Goal: Find contact information: Obtain details needed to contact an individual or organization

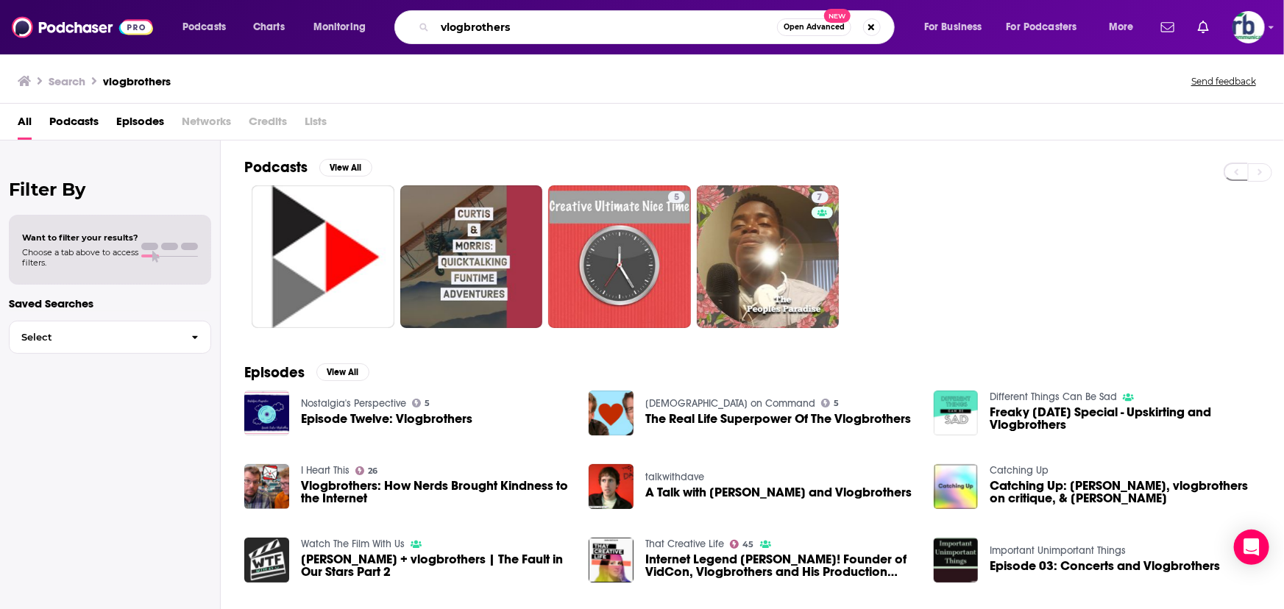
drag, startPoint x: 479, startPoint y: 28, endPoint x: 377, endPoint y: 26, distance: 102.3
click at [376, 27] on div "Podcasts Charts Monitoring vlogbrothers Open Advanced New For Business For Podc…" at bounding box center [660, 27] width 976 height 34
paste input "NPR’s Pop Culture Happy Hour"
type input "NPR’s Pop Culture Happy Hour"
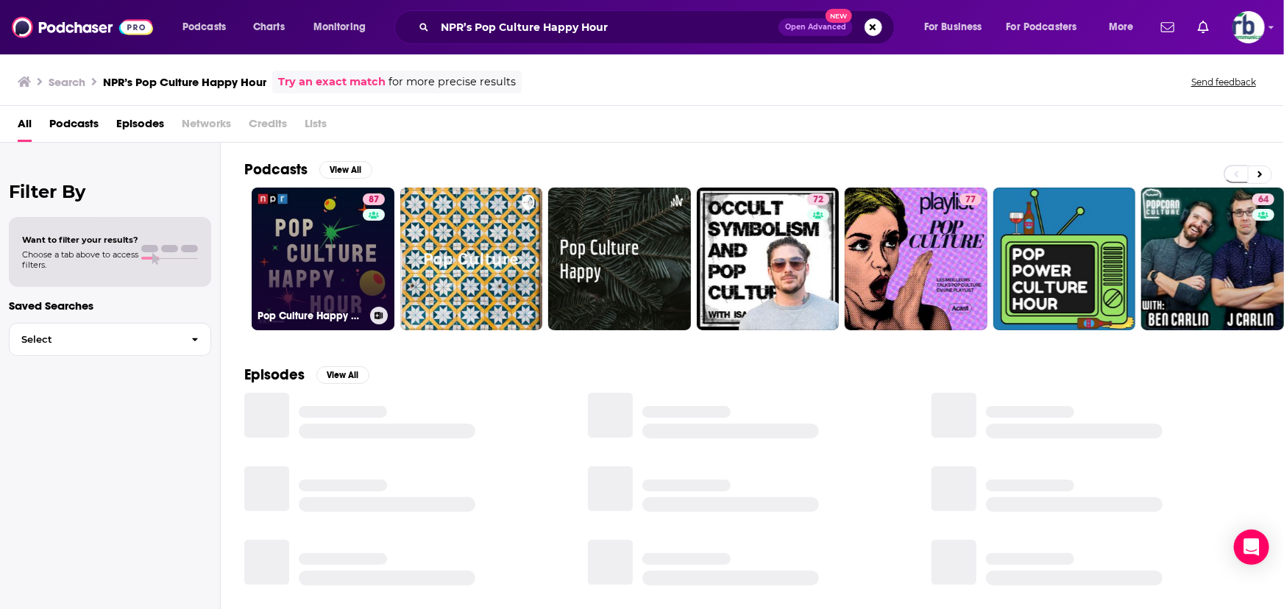
click at [306, 258] on link "87 Pop Culture Happy Hour" at bounding box center [323, 259] width 143 height 143
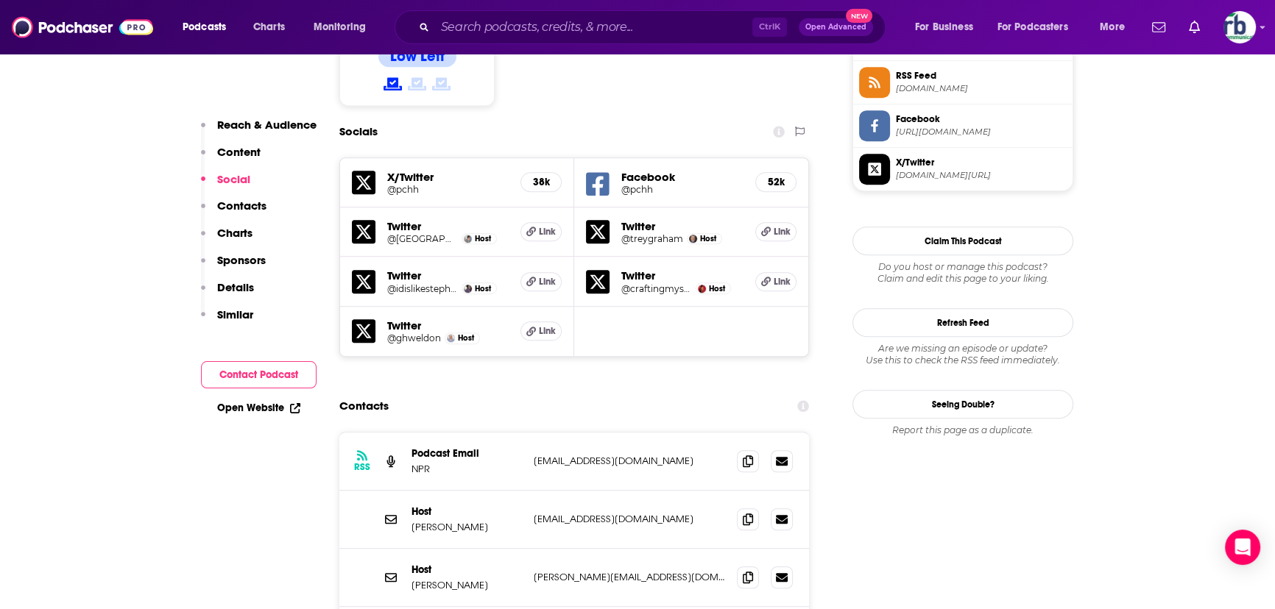
scroll to position [1271, 0]
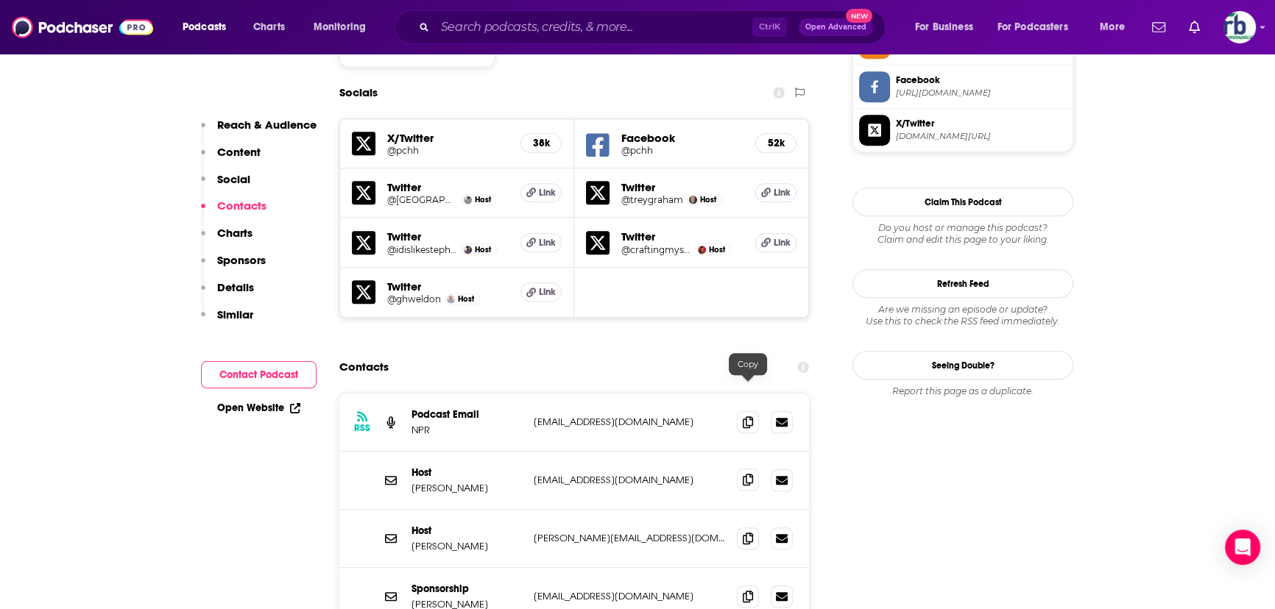
click at [748, 474] on icon at bounding box center [748, 480] width 10 height 12
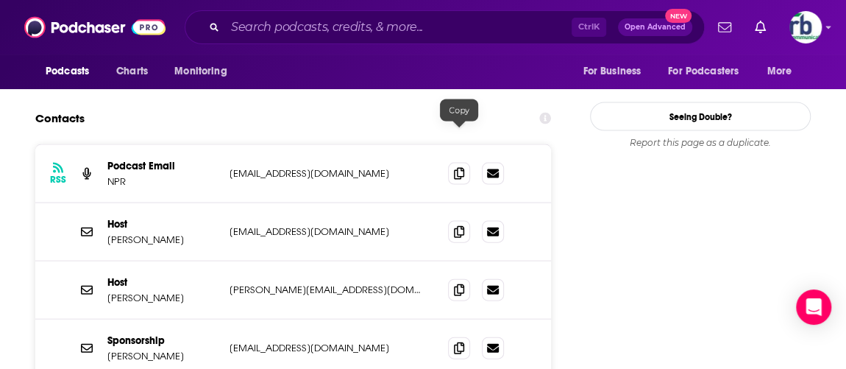
scroll to position [1538, 0]
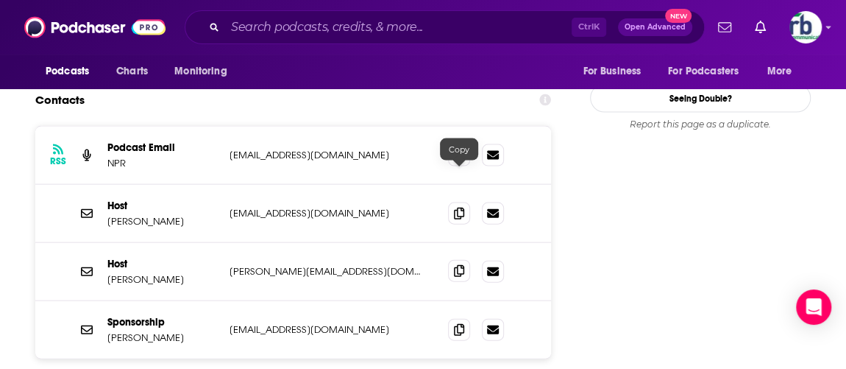
click at [460, 265] on icon at bounding box center [459, 271] width 10 height 12
click at [462, 323] on icon at bounding box center [459, 329] width 10 height 12
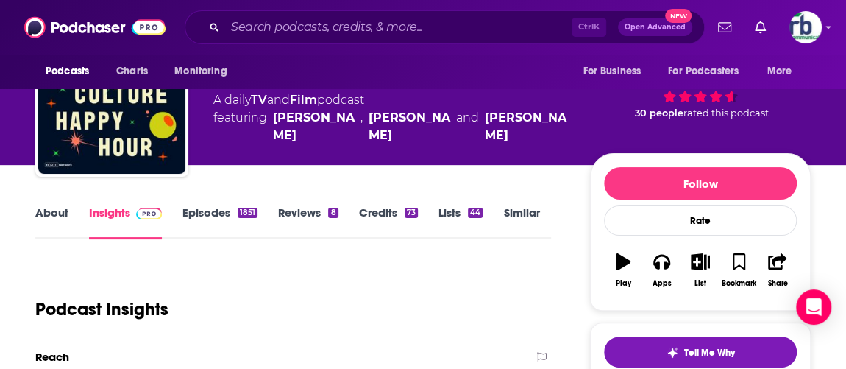
scroll to position [66, 0]
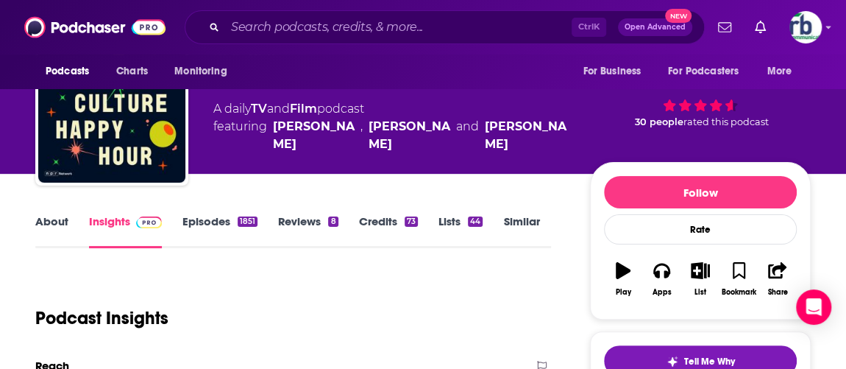
click at [521, 225] on link "Similar" at bounding box center [521, 231] width 36 height 34
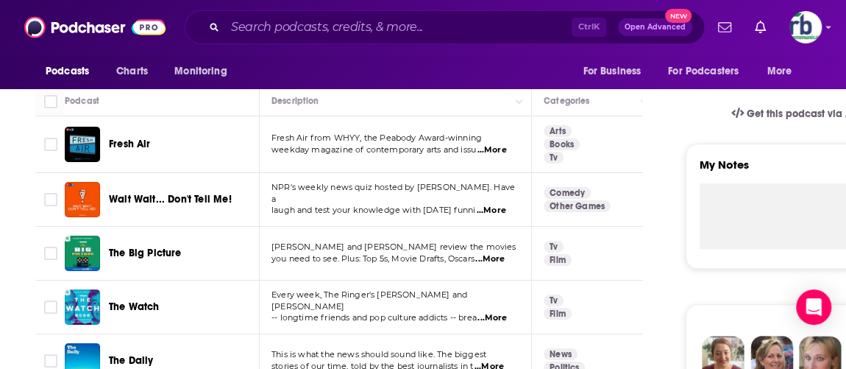
scroll to position [520, 0]
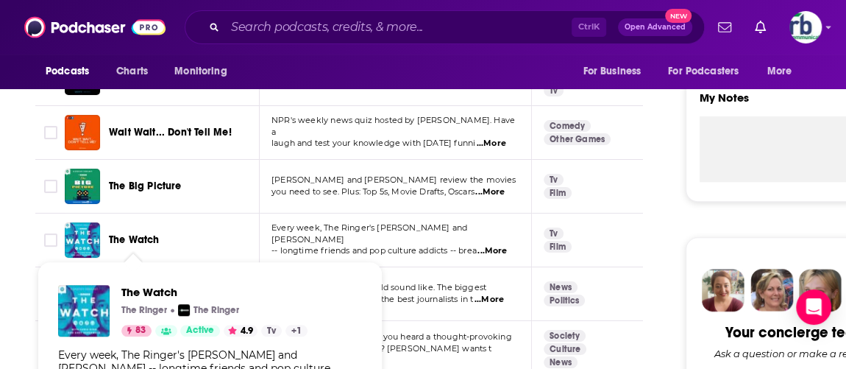
click at [131, 237] on span "The Watch" at bounding box center [134, 239] width 51 height 13
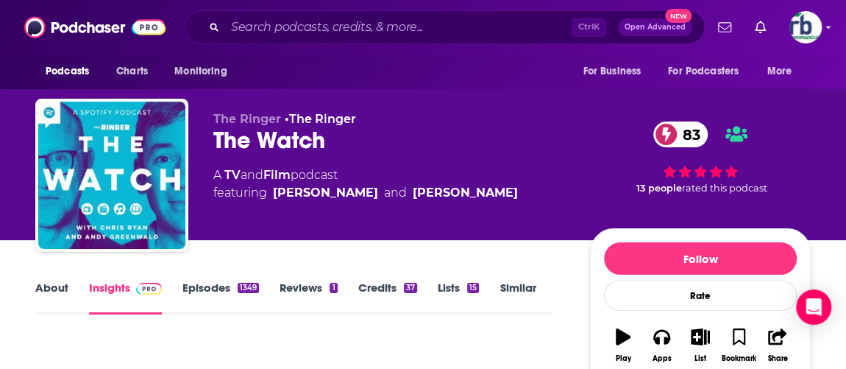
click at [52, 286] on link "About" at bounding box center [51, 297] width 33 height 34
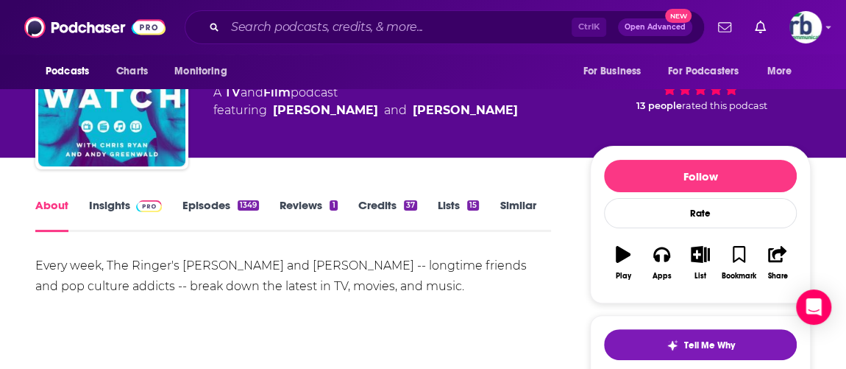
scroll to position [66, 0]
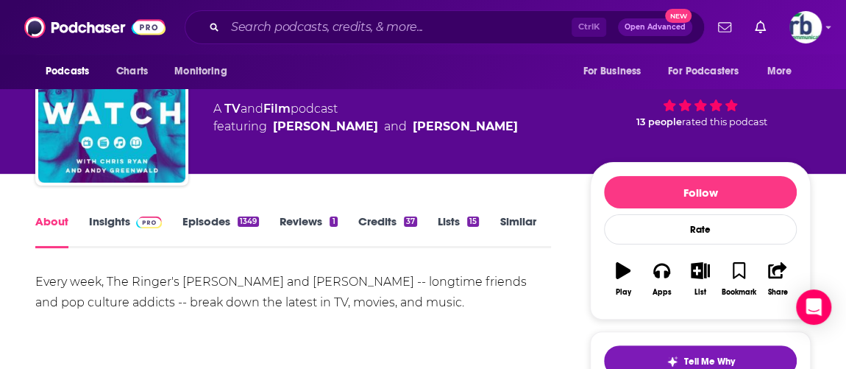
click at [115, 219] on link "Insights" at bounding box center [125, 231] width 73 height 34
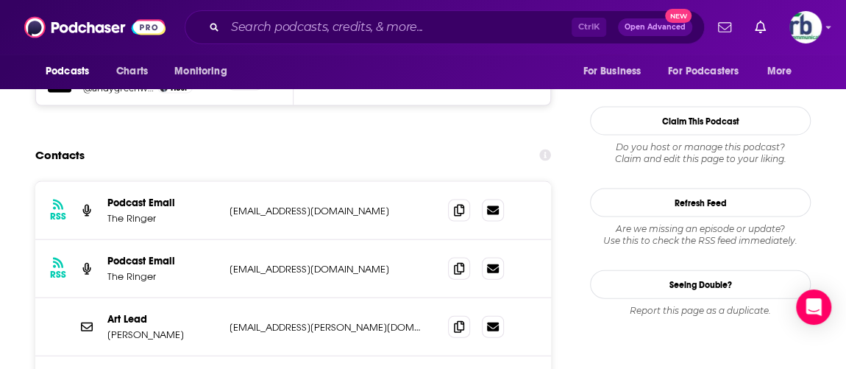
scroll to position [1538, 0]
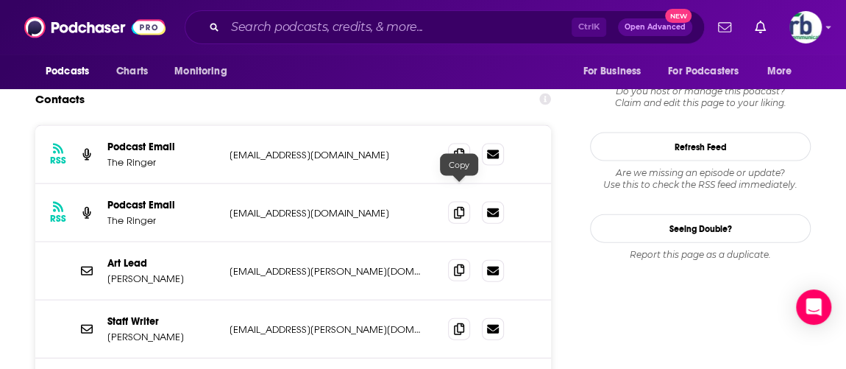
drag, startPoint x: 459, startPoint y: 189, endPoint x: 453, endPoint y: 201, distance: 13.5
click at [459, 264] on icon at bounding box center [459, 270] width 10 height 12
click at [459, 322] on icon at bounding box center [459, 328] width 10 height 12
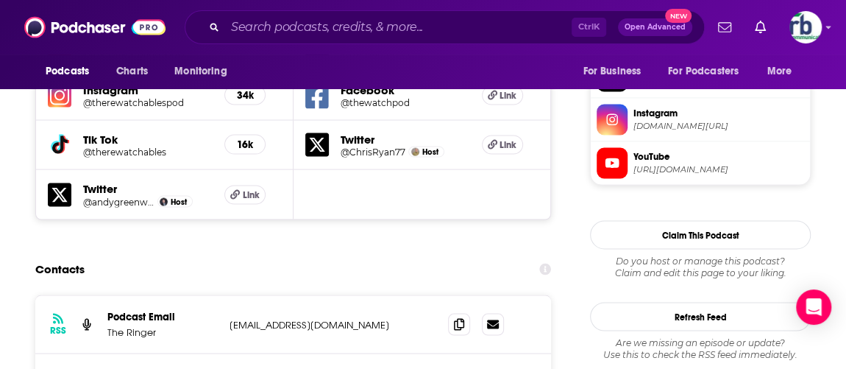
scroll to position [1338, 0]
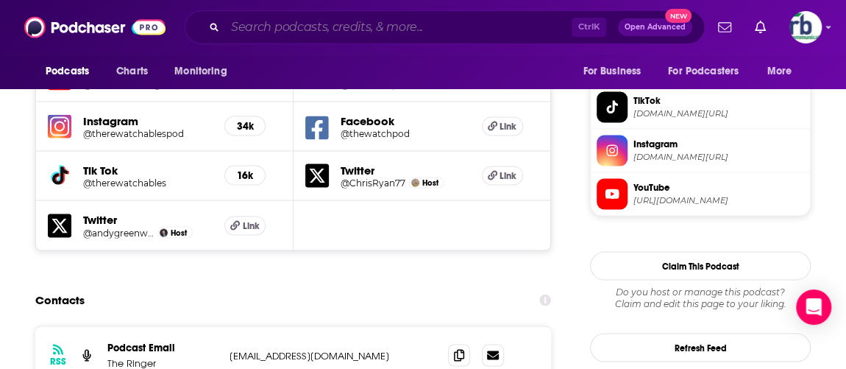
click at [277, 17] on input "Search podcasts, credits, & more..." at bounding box center [398, 27] width 347 height 24
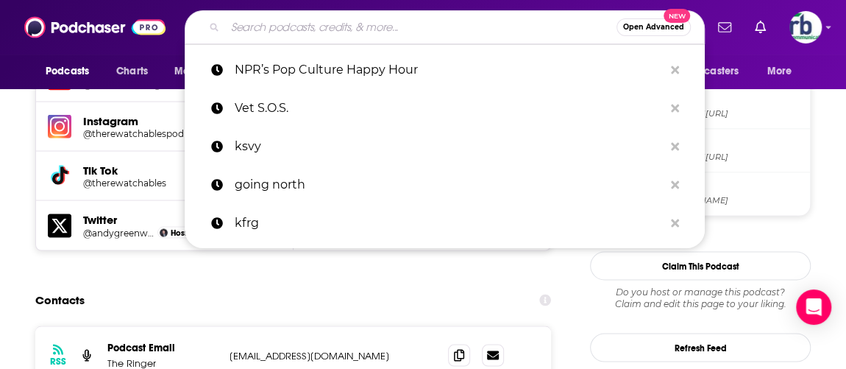
paste input "Vanity Fair’s Still Watching"
type input "Vanity Fair’s Still Watching"
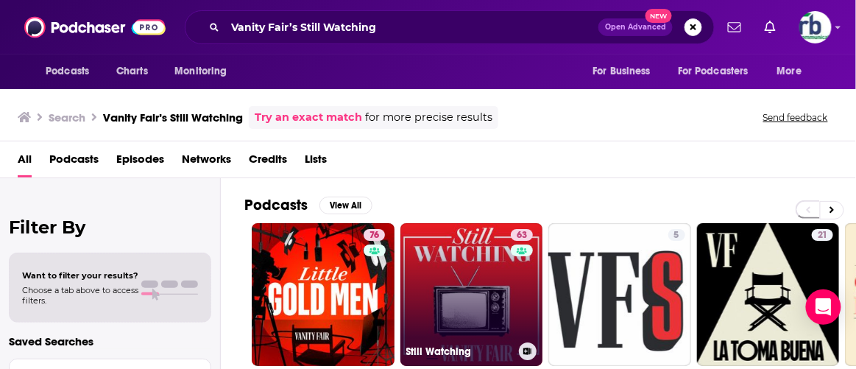
click at [478, 306] on link "63 Still Watching" at bounding box center [471, 294] width 143 height 143
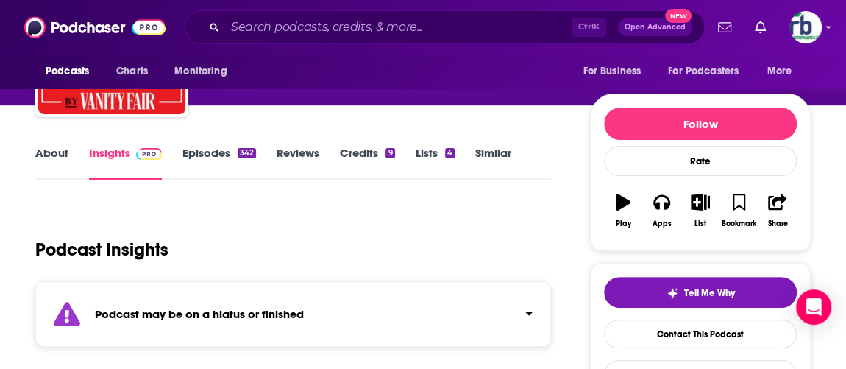
scroll to position [133, 0]
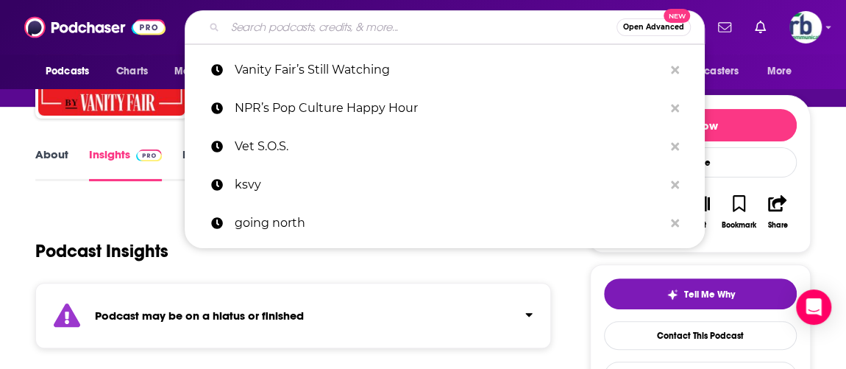
click at [275, 17] on input "Search podcasts, credits, & more..." at bounding box center [421, 27] width 392 height 24
paste input "The Prestige TV Podcast"
type input "The Prestige TV Podcast"
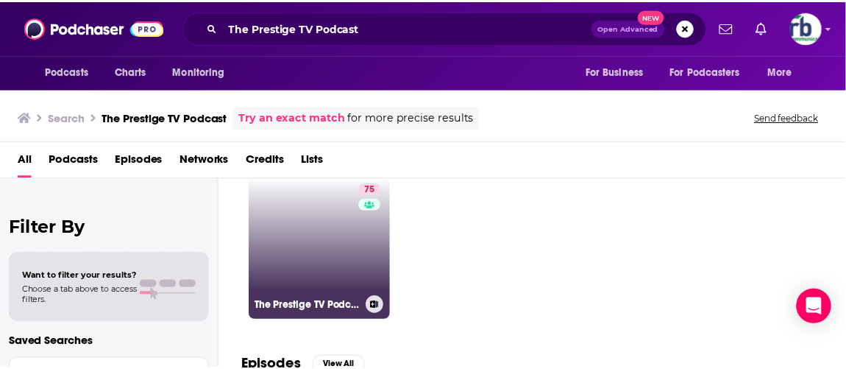
scroll to position [66, 0]
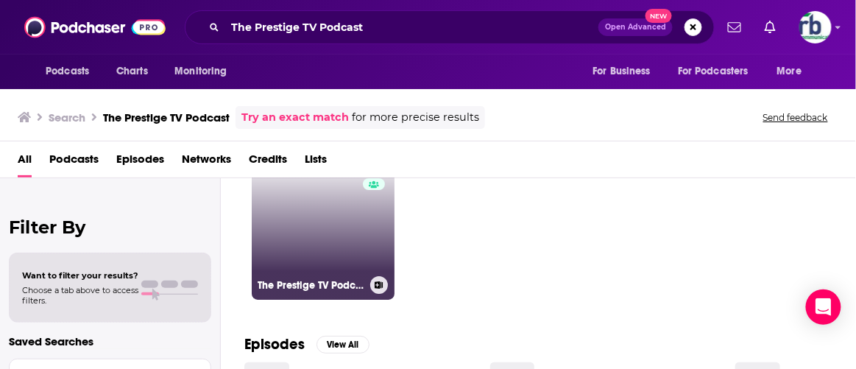
click at [344, 233] on link "75 The Prestige TV Podcast" at bounding box center [323, 228] width 143 height 143
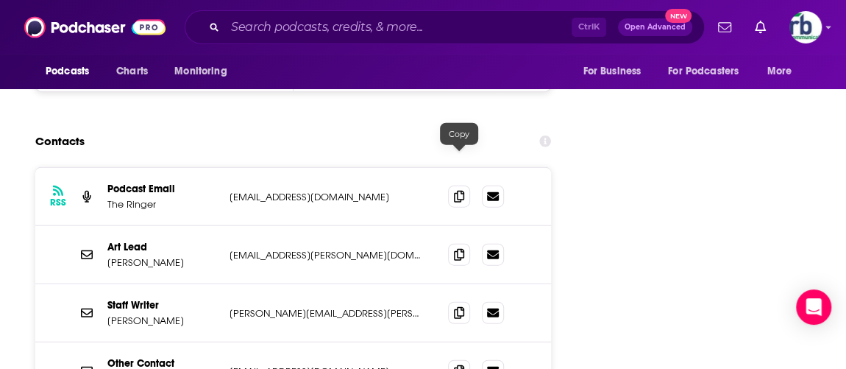
scroll to position [1739, 0]
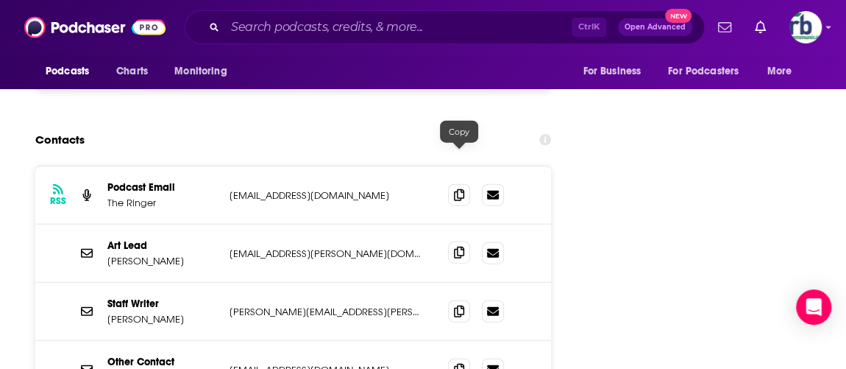
click at [459, 247] on icon at bounding box center [459, 253] width 10 height 12
drag, startPoint x: 451, startPoint y: 213, endPoint x: 441, endPoint y: 216, distance: 10.9
click at [453, 300] on span at bounding box center [459, 311] width 22 height 22
drag, startPoint x: 455, startPoint y: 271, endPoint x: 385, endPoint y: 260, distance: 70.8
click at [382, 341] on div "Other Contact Jobs jobs@theringer.com jobs@theringer.com" at bounding box center [293, 370] width 516 height 58
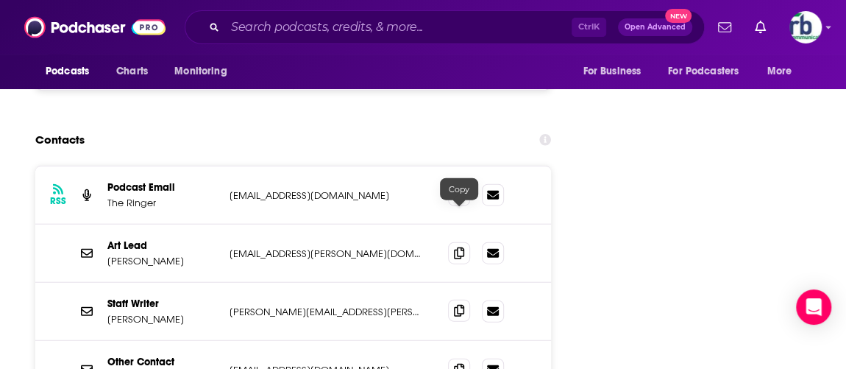
click at [456, 305] on icon at bounding box center [459, 311] width 10 height 12
click at [462, 247] on icon at bounding box center [459, 253] width 10 height 12
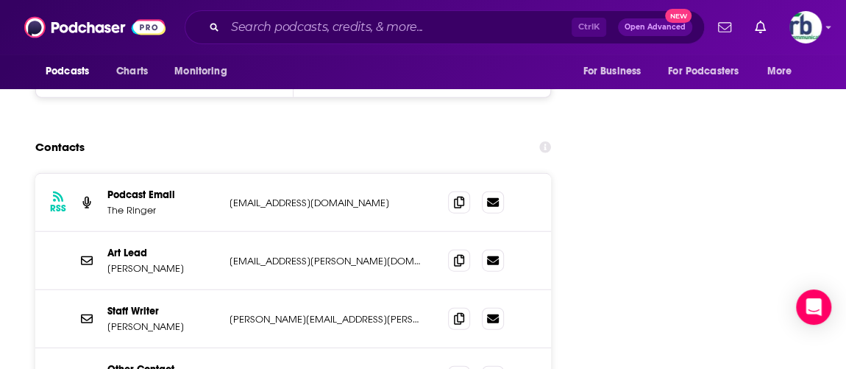
scroll to position [1672, 0]
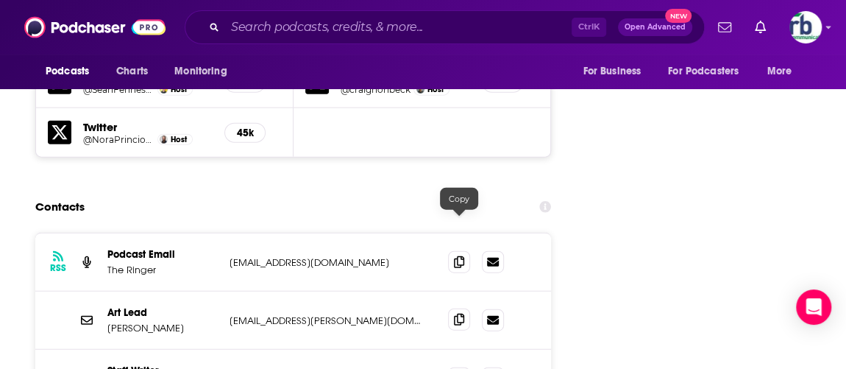
click at [459, 314] on icon at bounding box center [459, 320] width 10 height 12
click at [456, 314] on icon at bounding box center [459, 320] width 10 height 12
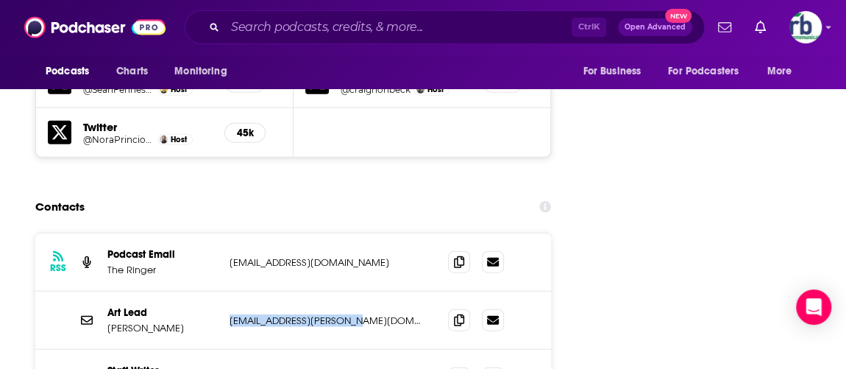
drag, startPoint x: 228, startPoint y: 224, endPoint x: 385, endPoint y: 213, distance: 157.2
click at [375, 291] on div "Art Lead Matt James matt.james@theringer.com matt.james@theringer.com" at bounding box center [293, 320] width 516 height 58
copy p "[EMAIL_ADDRESS][PERSON_NAME][DOMAIN_NAME]"
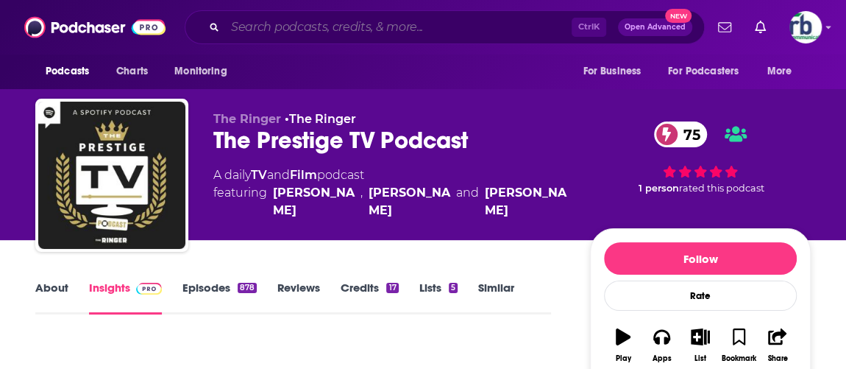
click at [295, 23] on input "Search podcasts, credits, & more..." at bounding box center [398, 27] width 347 height 24
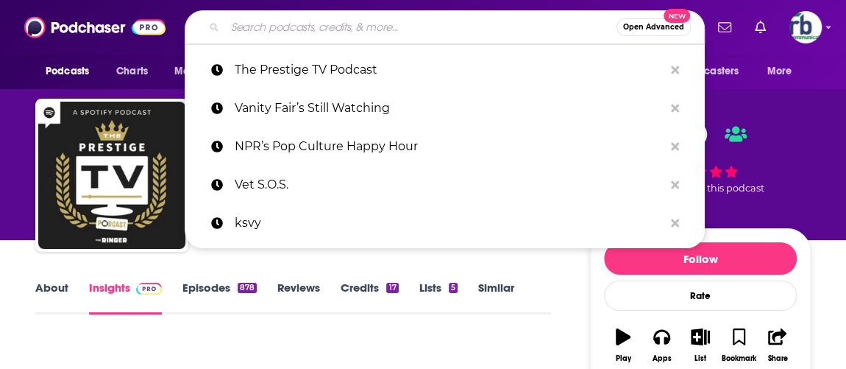
paste input "Factual Americ"
type input "Factual Americ"
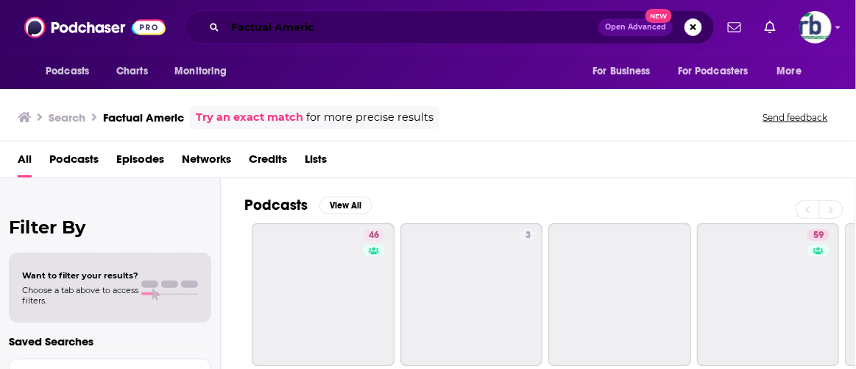
click at [337, 29] on input "Factual Americ" at bounding box center [411, 27] width 373 height 24
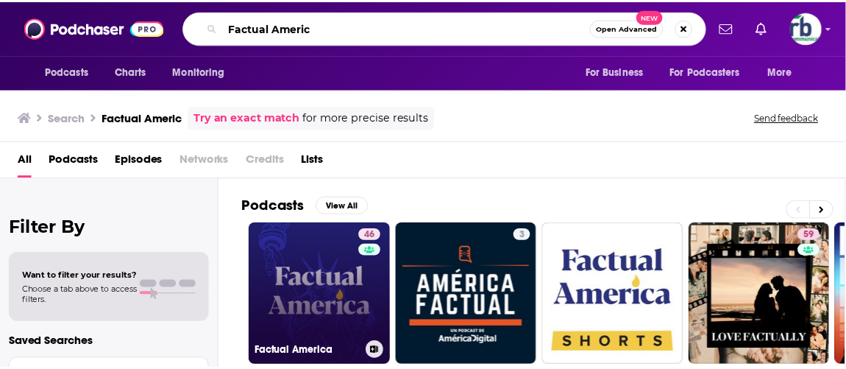
scroll to position [66, 0]
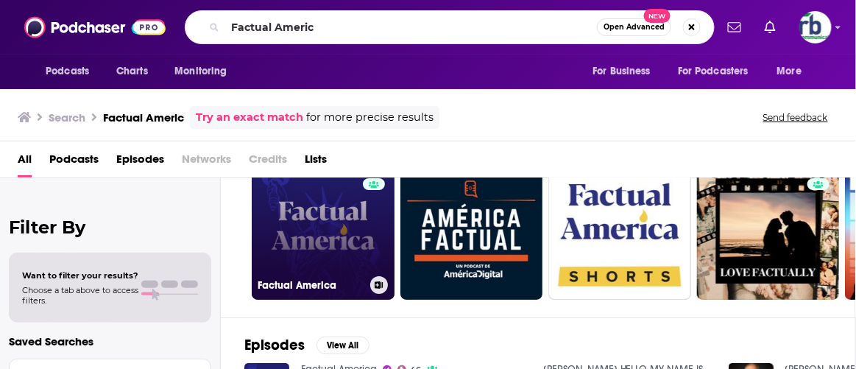
click at [291, 227] on link "46 Factual America" at bounding box center [323, 228] width 143 height 143
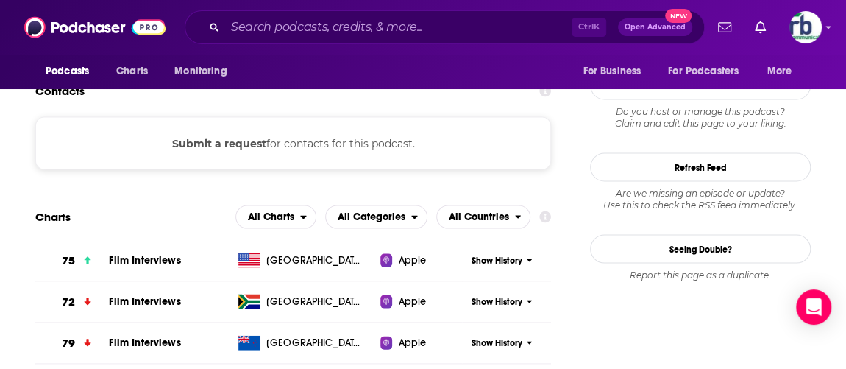
scroll to position [1338, 0]
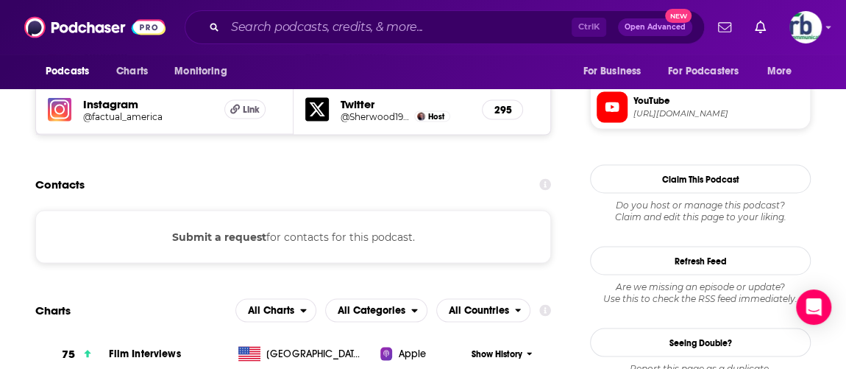
click at [219, 228] on button "Submit a request" at bounding box center [219, 236] width 94 height 16
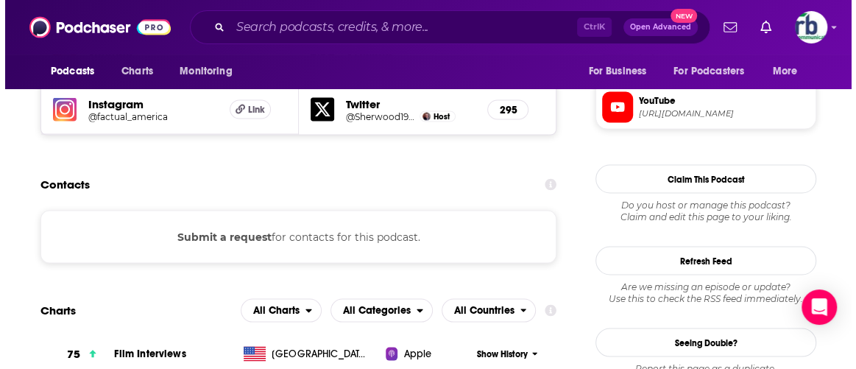
scroll to position [0, 0]
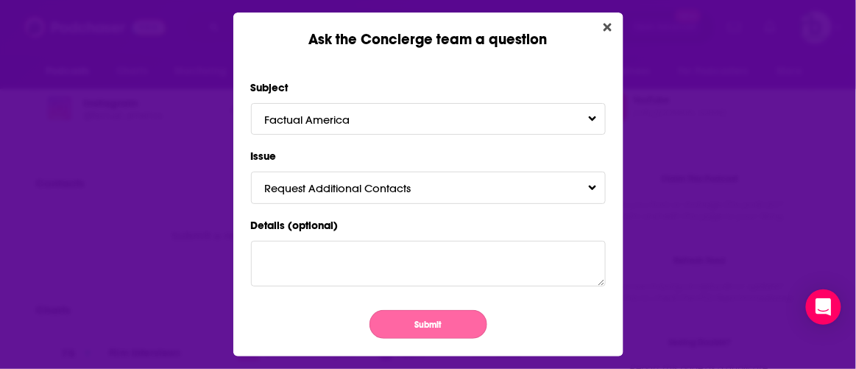
click at [423, 319] on button "Submit" at bounding box center [428, 324] width 118 height 29
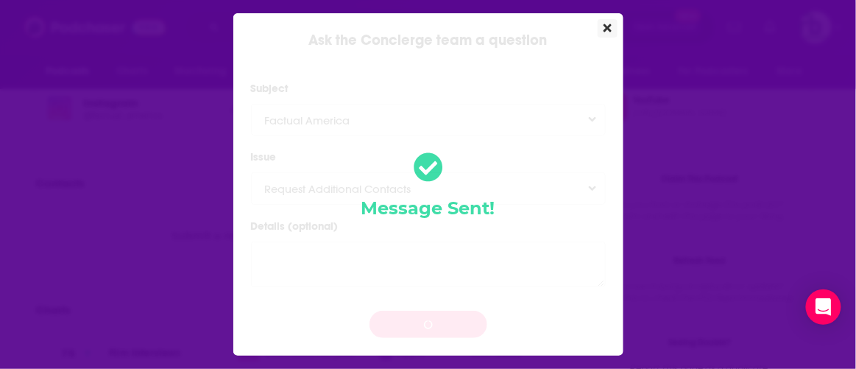
click at [612, 29] on button "Close" at bounding box center [608, 28] width 20 height 18
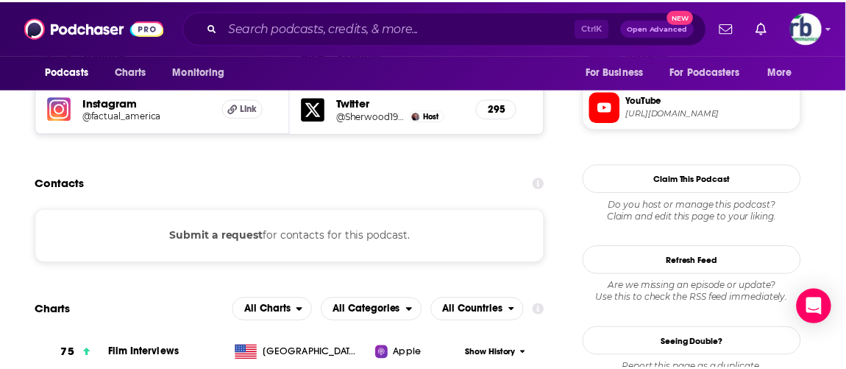
scroll to position [1338, 0]
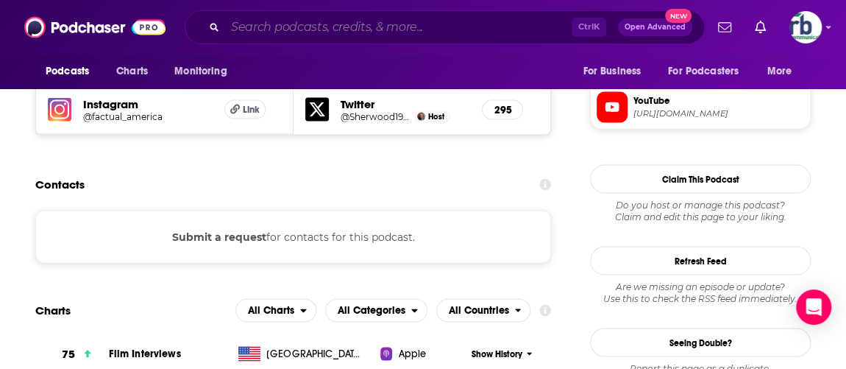
click at [255, 26] on input "Search podcasts, credits, & more..." at bounding box center [398, 27] width 347 height 24
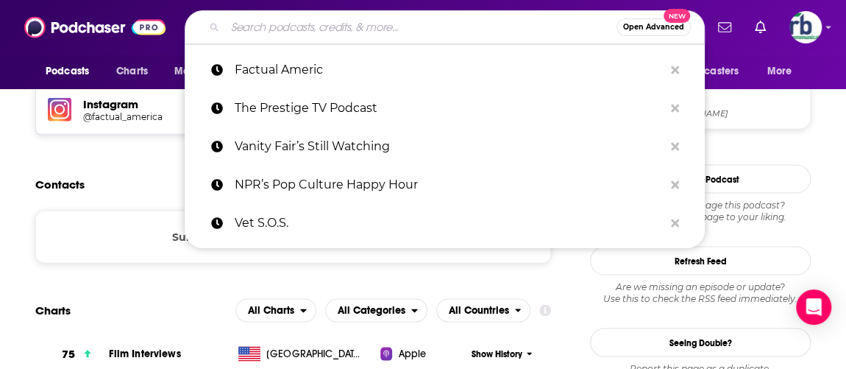
paste input "Top Docs"
type input "Top Docs"
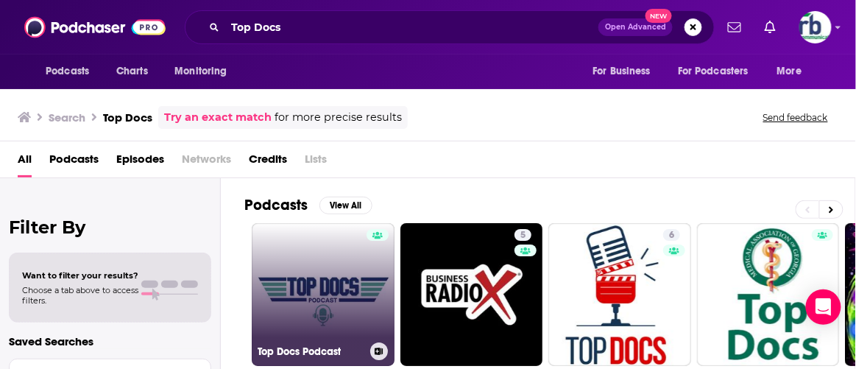
click at [308, 311] on link "Top Docs Podcast" at bounding box center [323, 294] width 143 height 143
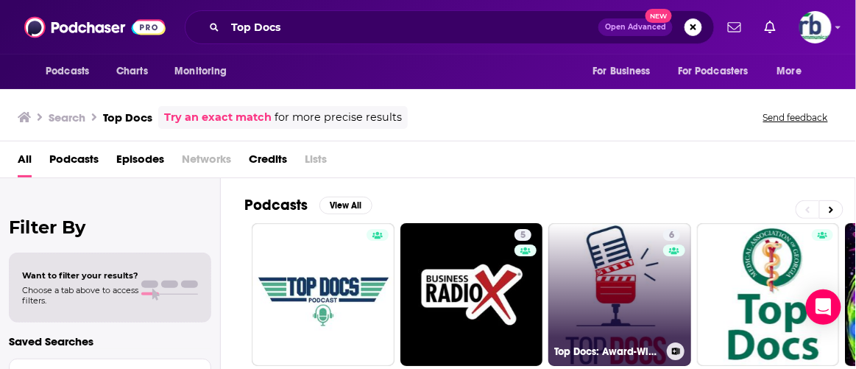
click at [595, 288] on link "6 Top Docs: Award-Winning Documentary Filmmakers" at bounding box center [619, 294] width 143 height 143
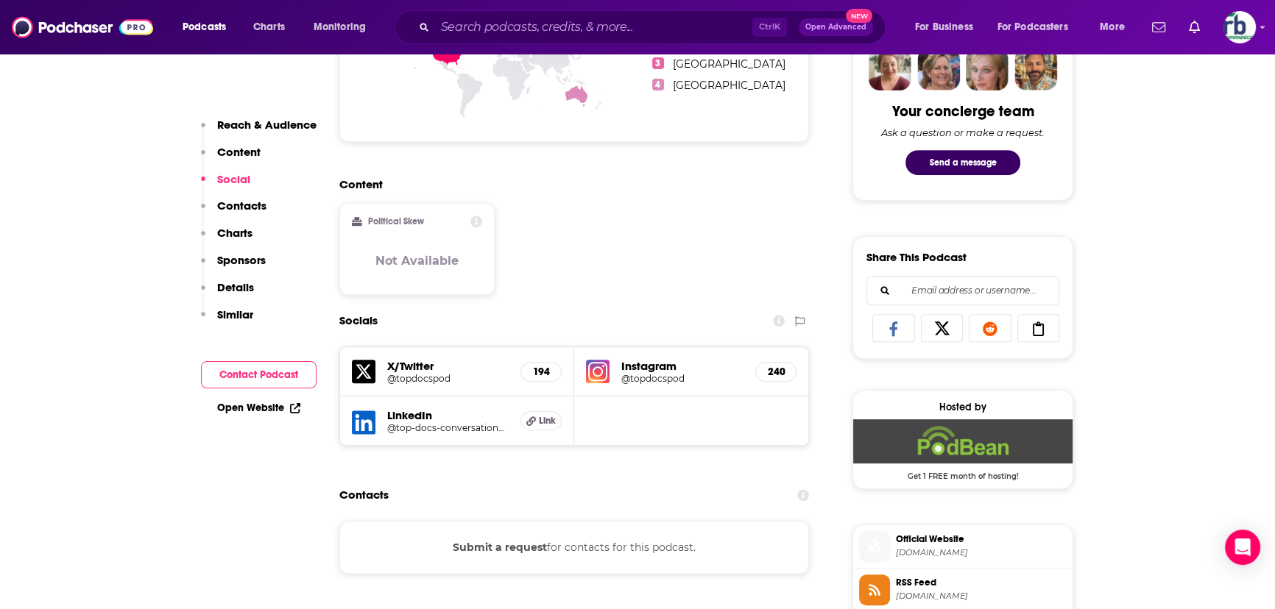
scroll to position [1003, 0]
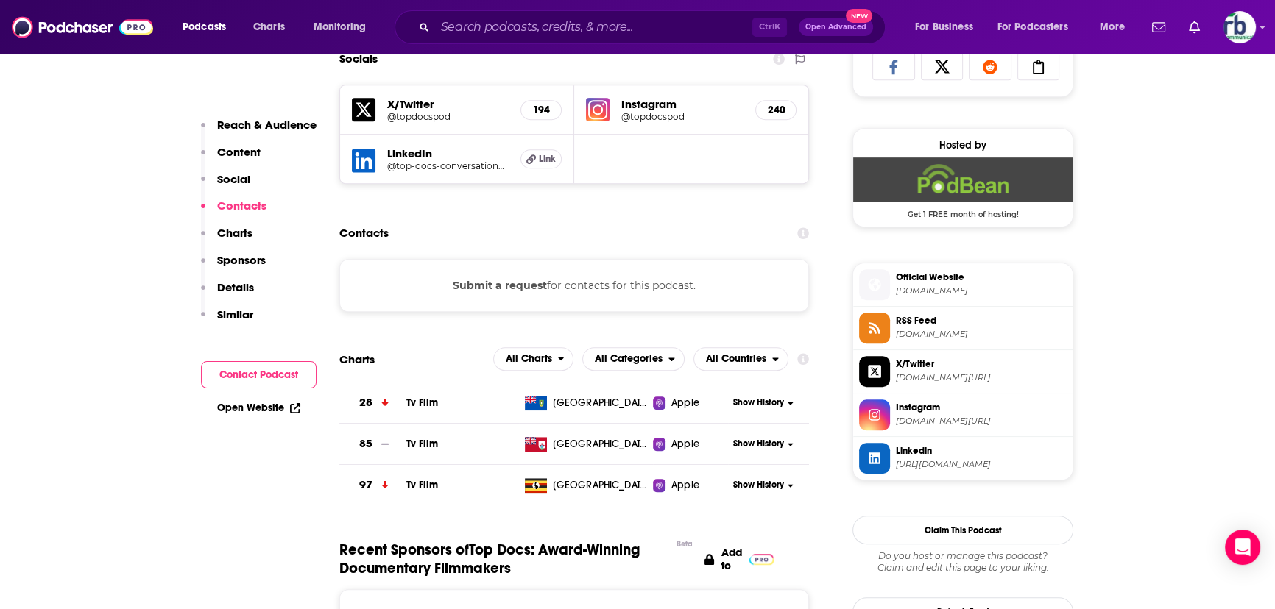
click at [506, 286] on button "Submit a request" at bounding box center [500, 285] width 94 height 16
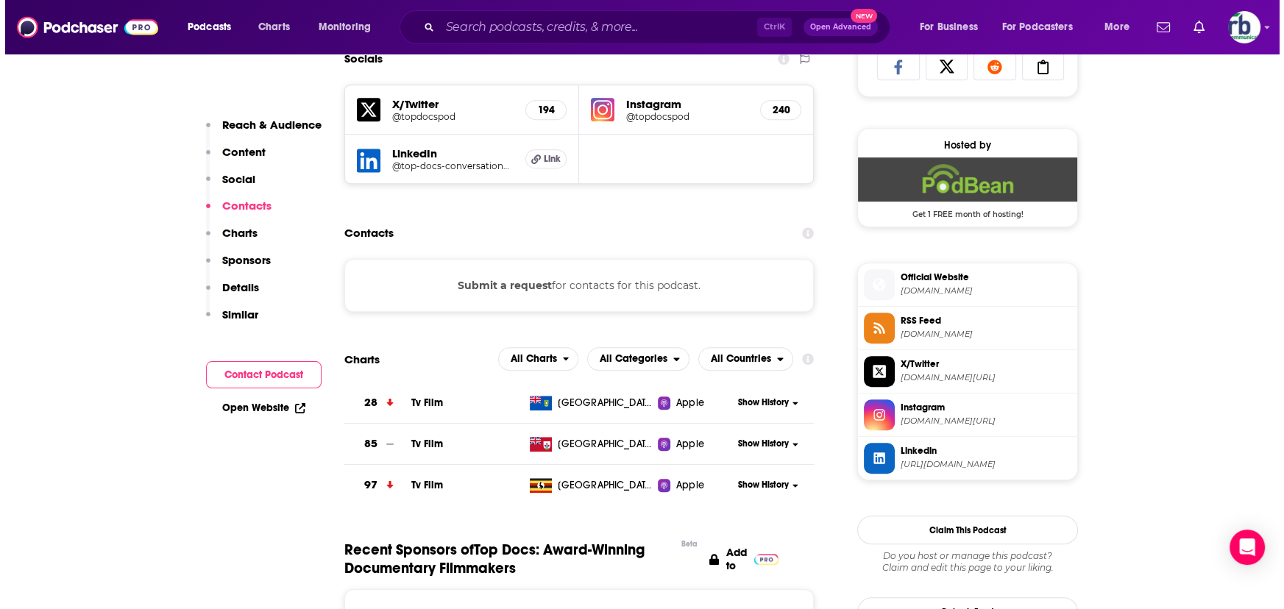
scroll to position [0, 0]
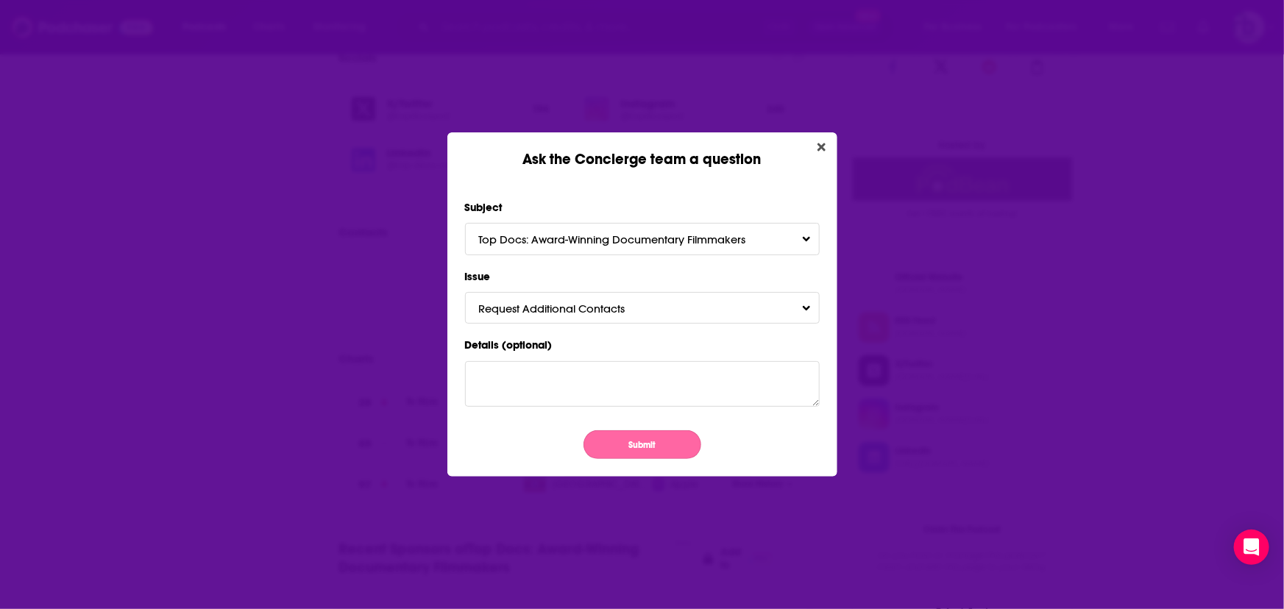
click at [626, 368] on button "Submit" at bounding box center [643, 445] width 118 height 29
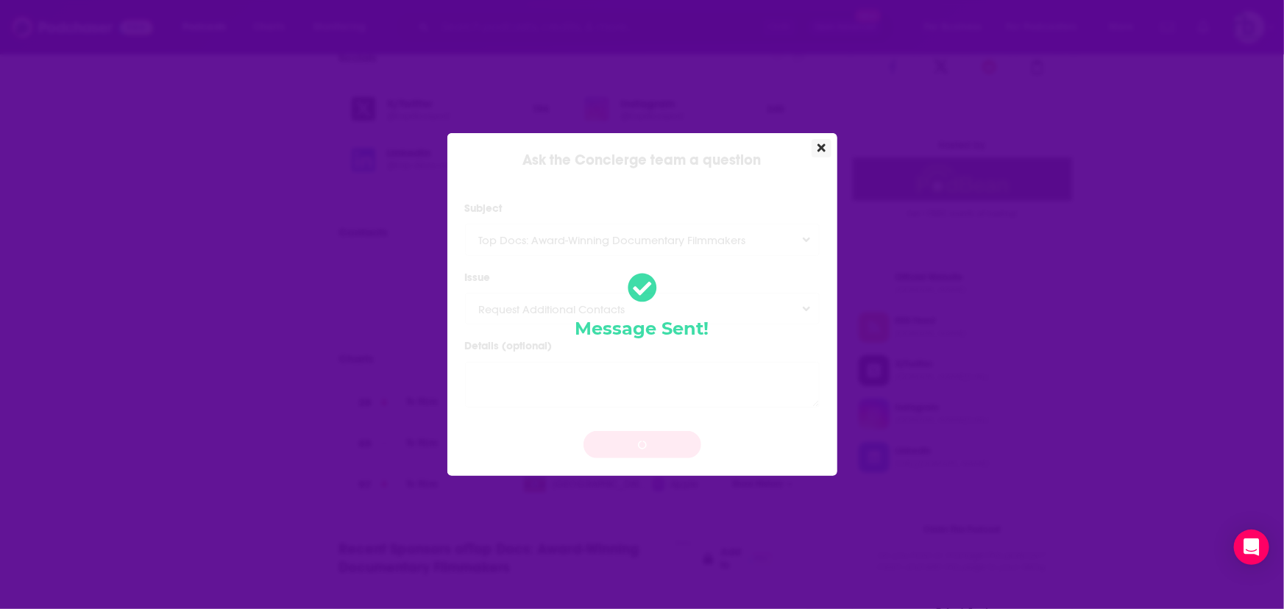
click at [819, 146] on icon "Close" at bounding box center [822, 148] width 8 height 8
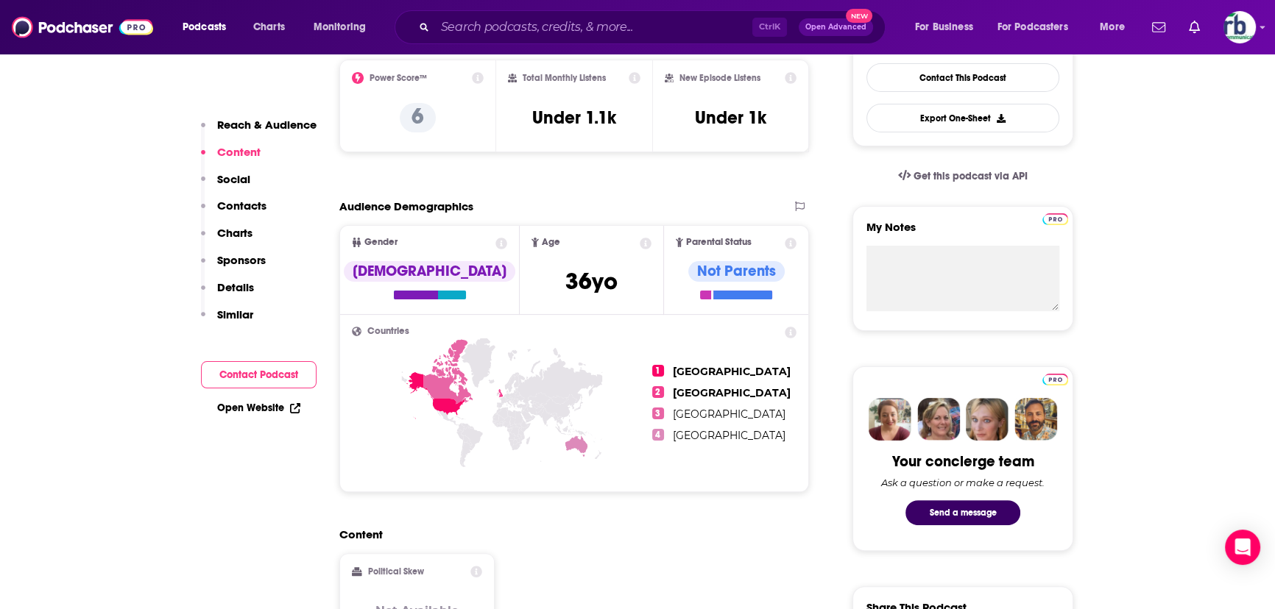
scroll to position [267, 0]
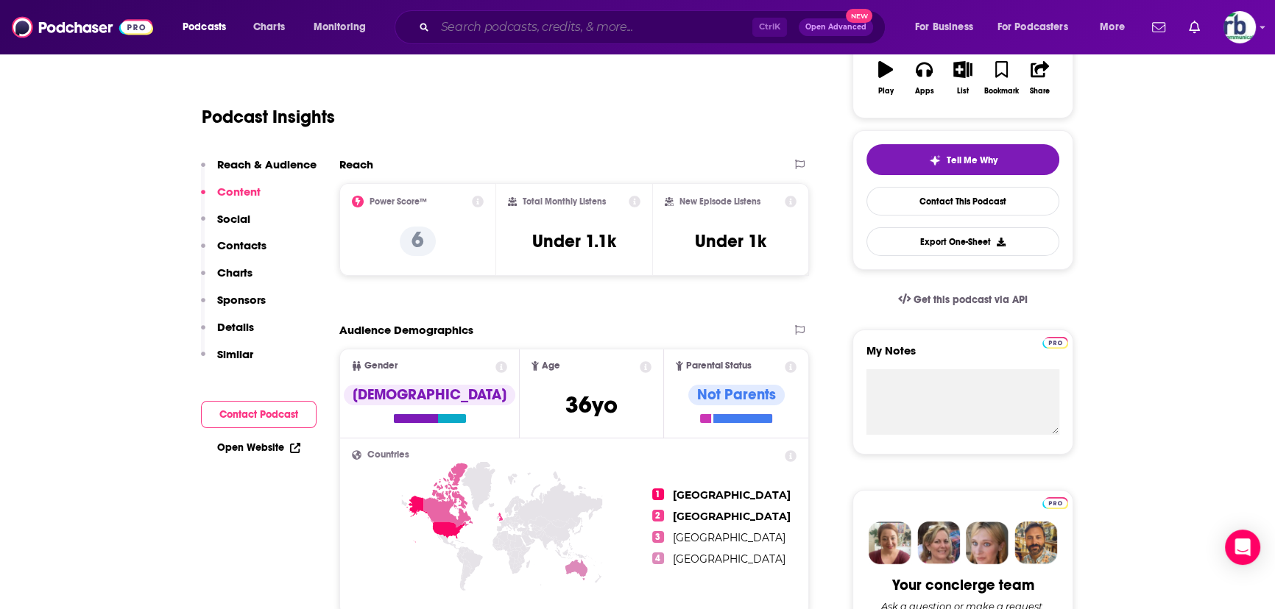
click at [488, 26] on input "Search podcasts, credits, & more..." at bounding box center [593, 27] width 317 height 24
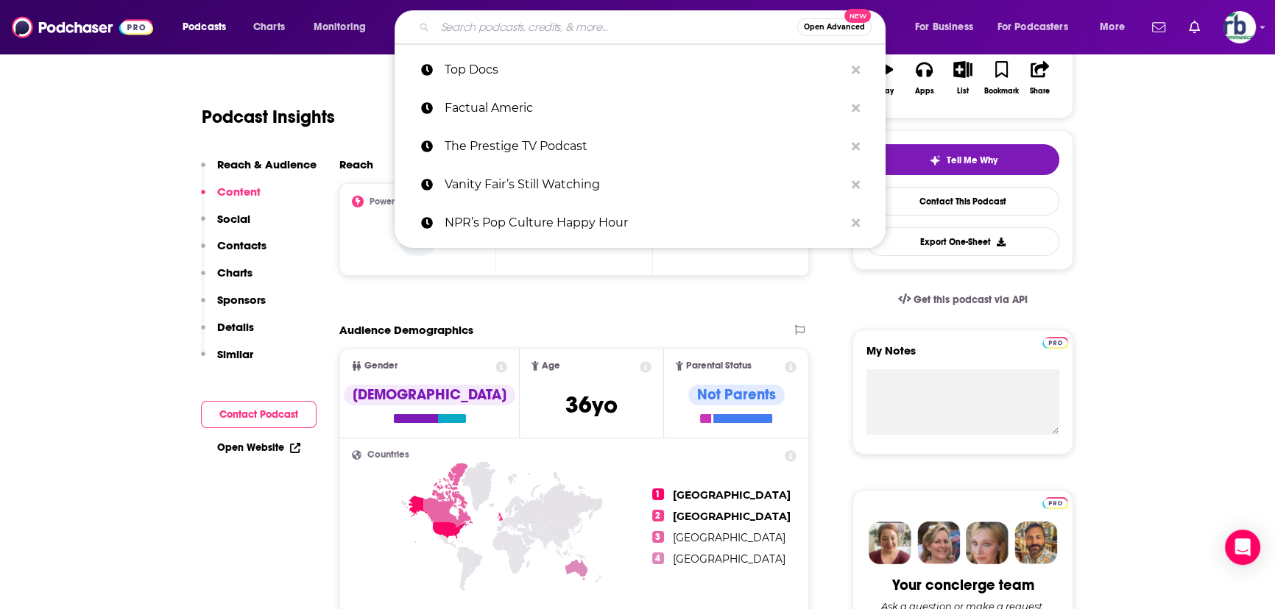
paste input "Pure Nonfiction"
type input "Pure Nonfiction"
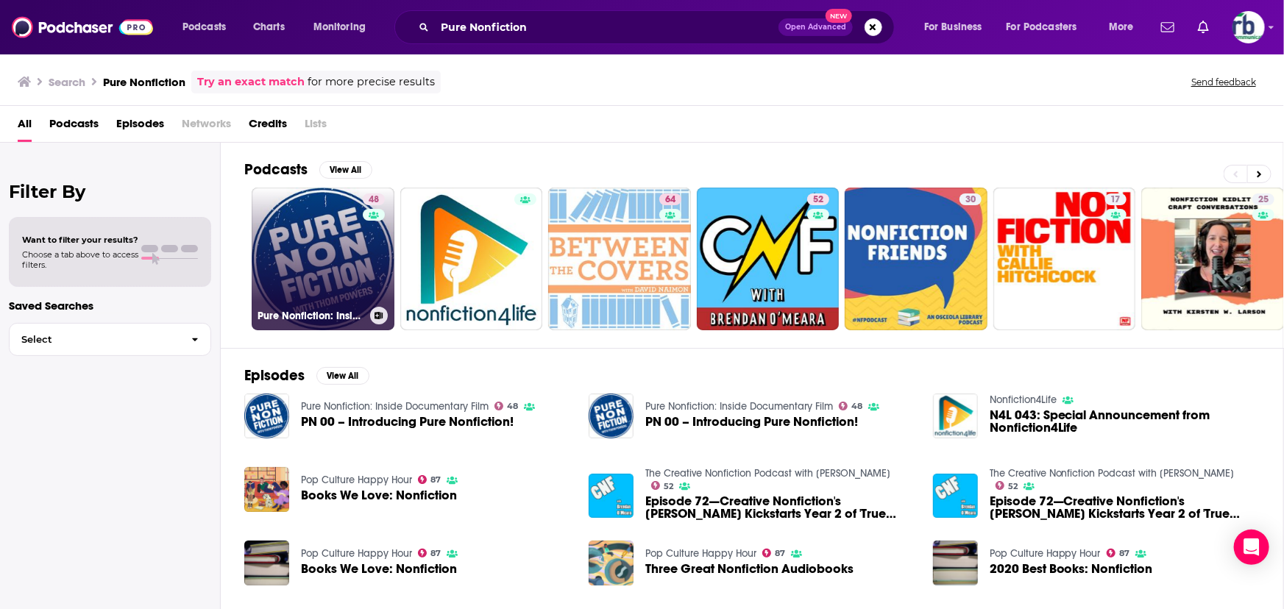
click at [332, 268] on link "48 Pure Nonfiction: Inside Documentary Film" at bounding box center [323, 259] width 143 height 143
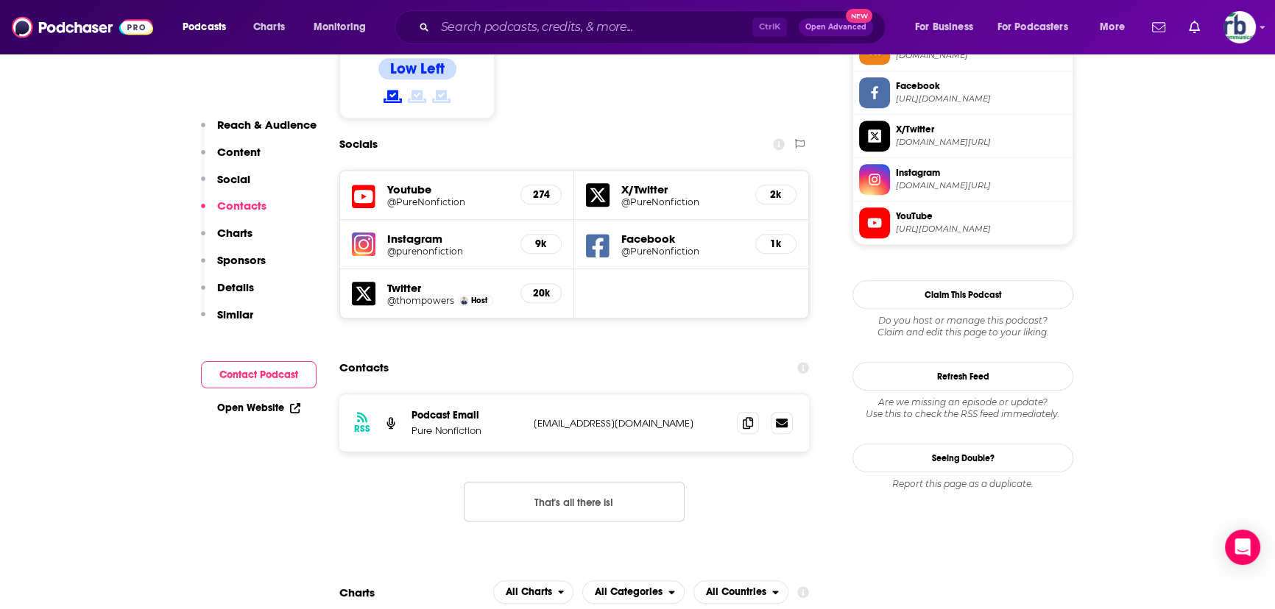
scroll to position [1271, 0]
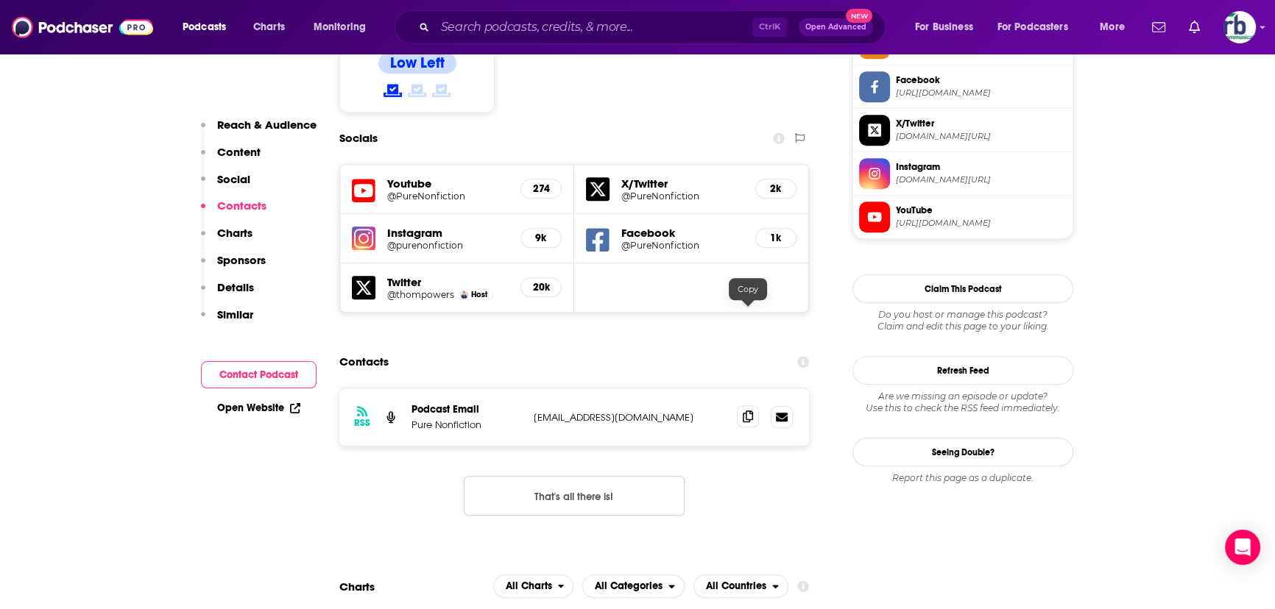
click at [753, 368] on span at bounding box center [748, 417] width 22 height 22
